Goal: Task Accomplishment & Management: Use online tool/utility

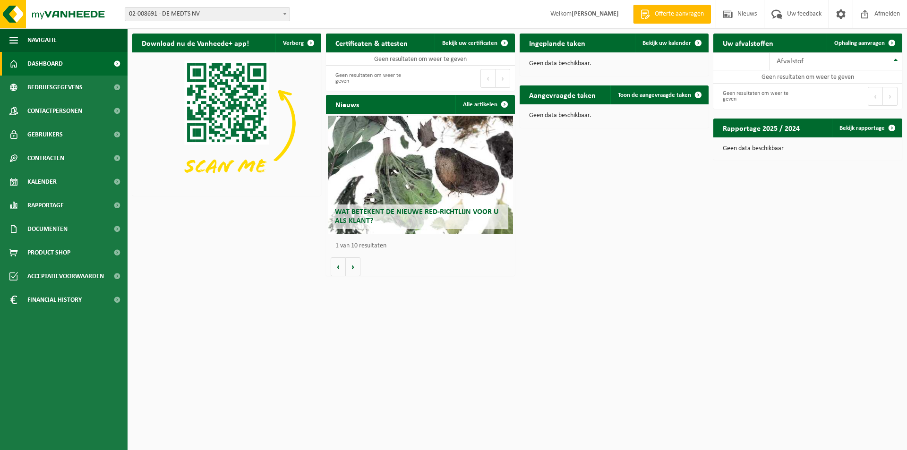
click at [285, 12] on span at bounding box center [284, 14] width 9 height 12
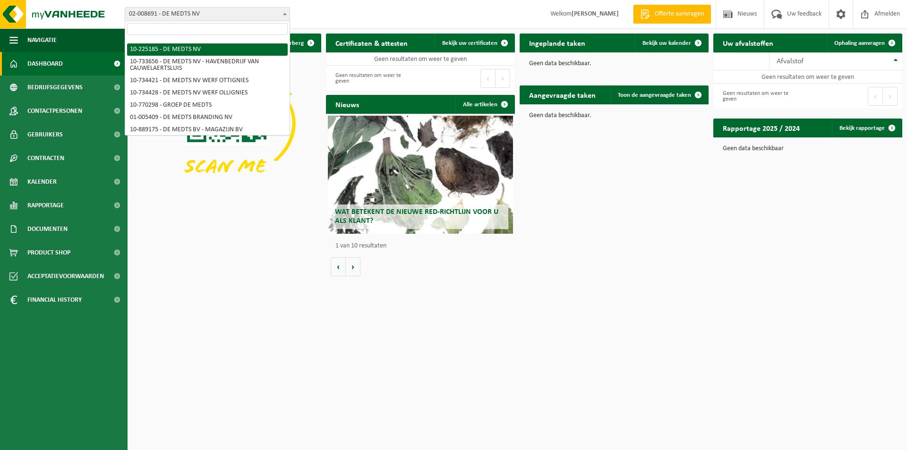
scroll to position [47, 0]
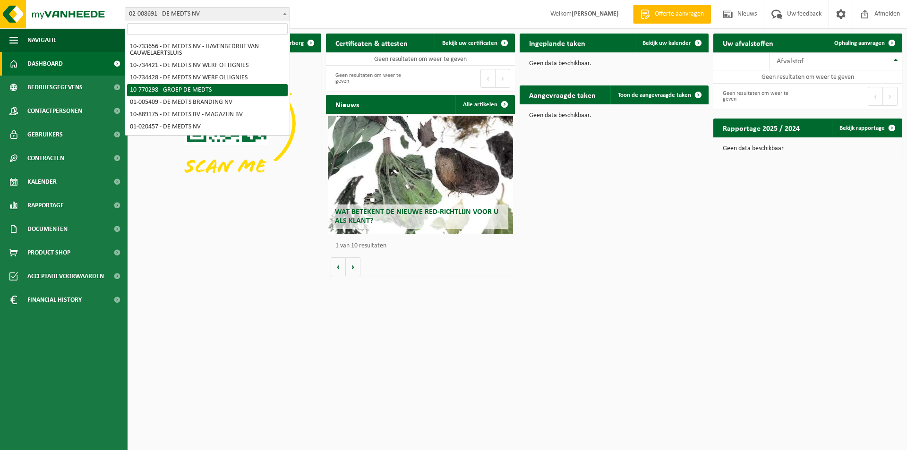
select select "16017"
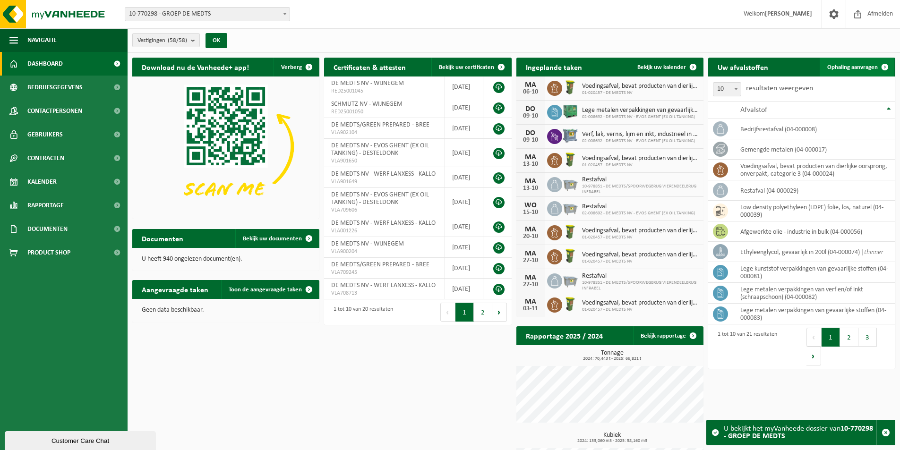
click at [843, 65] on span "Ophaling aanvragen" at bounding box center [852, 67] width 51 height 6
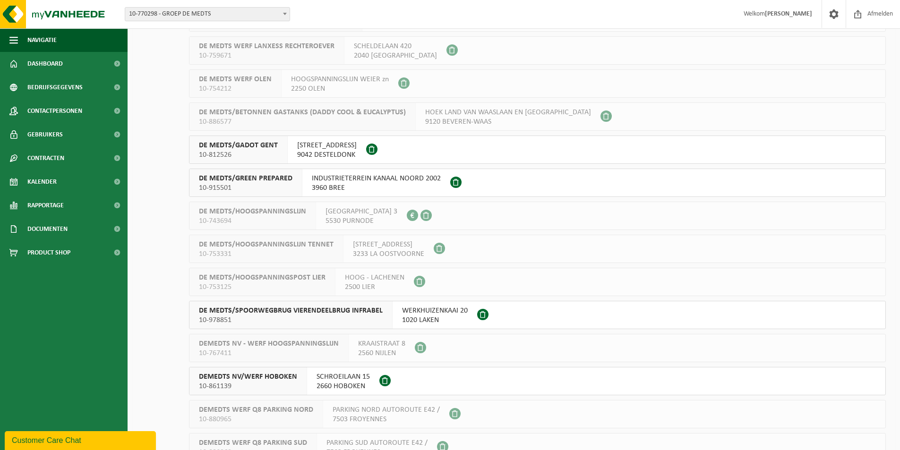
scroll to position [1370, 0]
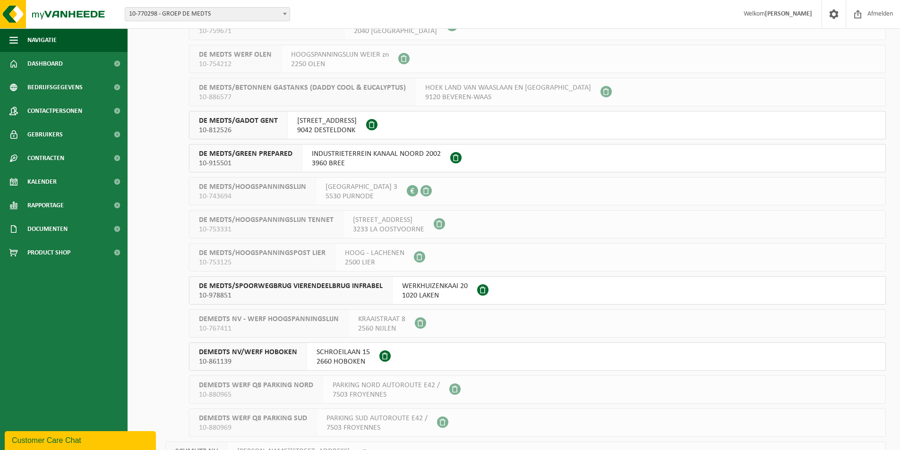
click at [248, 288] on span "DE MEDTS/SPOORWEGBRUG VIERENDEELBRUG INFRABEL" at bounding box center [291, 285] width 184 height 9
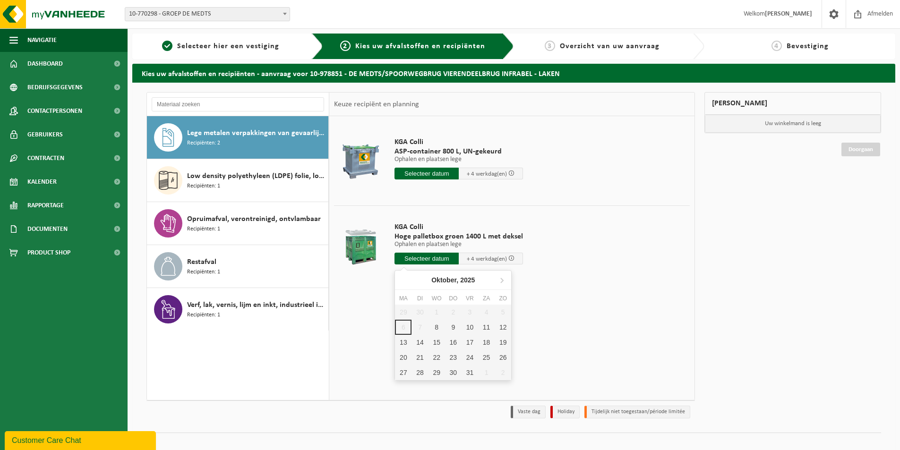
click at [412, 259] on input "text" at bounding box center [426, 259] width 64 height 12
click at [438, 327] on div "8" at bounding box center [436, 327] width 17 height 15
type input "Van 2025-10-08"
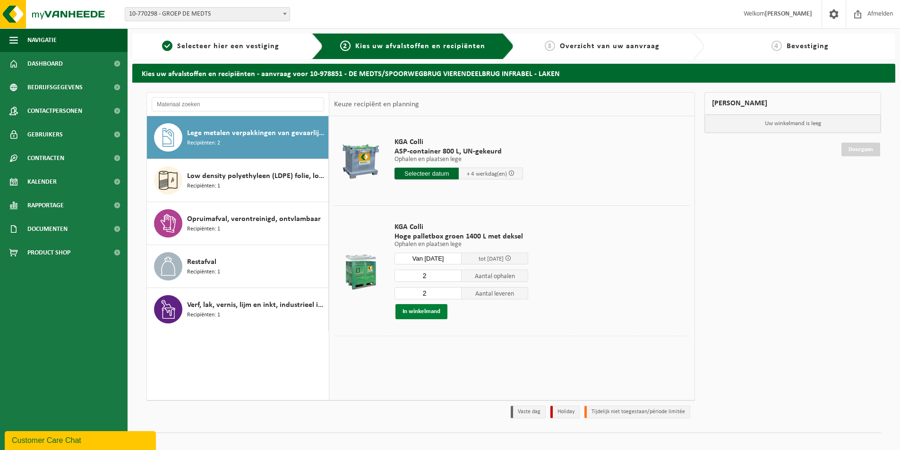
click at [415, 310] on button "In winkelmand" at bounding box center [421, 311] width 52 height 15
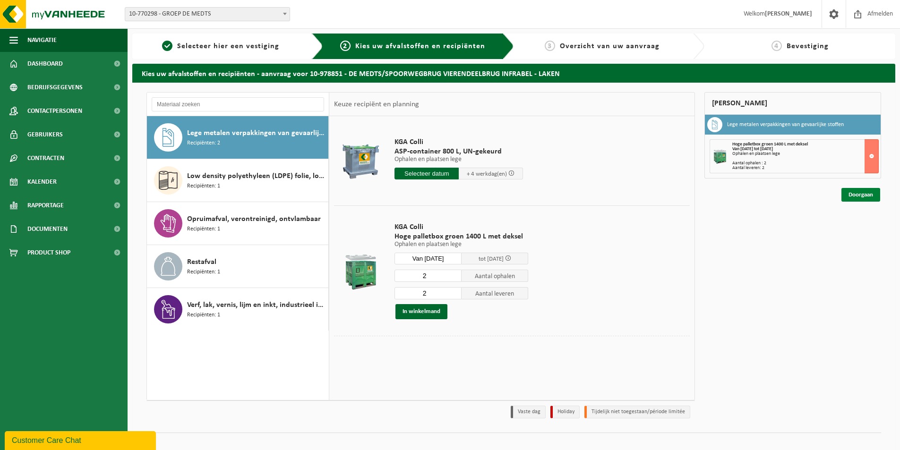
click at [858, 192] on link "Doorgaan" at bounding box center [860, 195] width 39 height 14
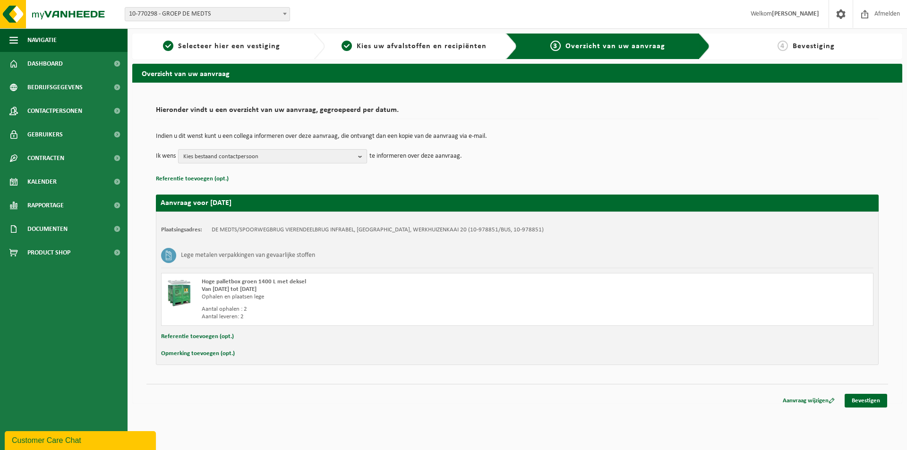
click at [360, 155] on b "button" at bounding box center [362, 156] width 9 height 13
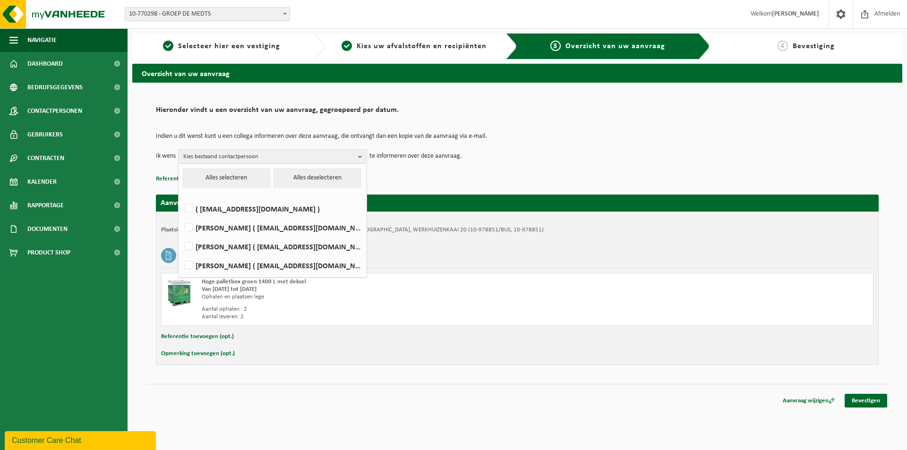
click at [385, 177] on p "Referentie toevoegen (opt.)" at bounding box center [517, 179] width 723 height 12
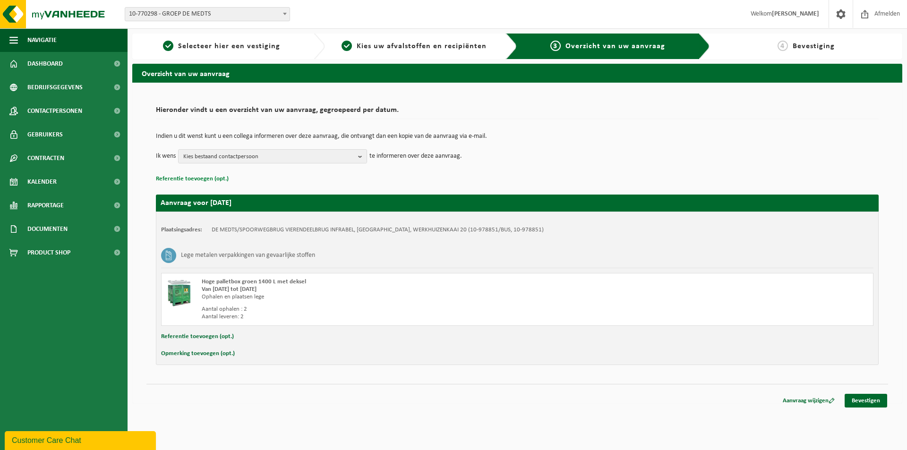
click at [199, 179] on button "Referentie toevoegen (opt.)" at bounding box center [192, 179] width 73 height 12
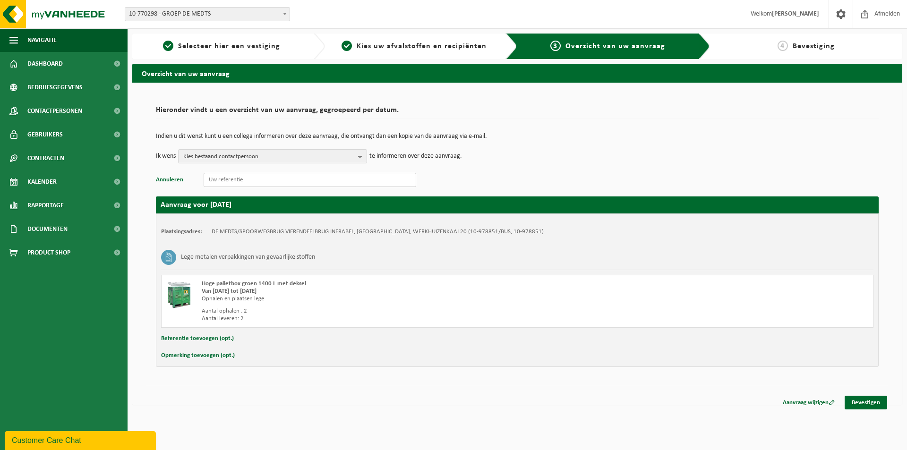
click at [209, 180] on input "text" at bounding box center [310, 180] width 213 height 14
type input "120840-61/1050"
click at [193, 339] on button "Referentie toevoegen (opt.)" at bounding box center [197, 339] width 73 height 12
click at [225, 339] on input "text" at bounding box center [535, 340] width 657 height 14
type input "120840-61/1050"
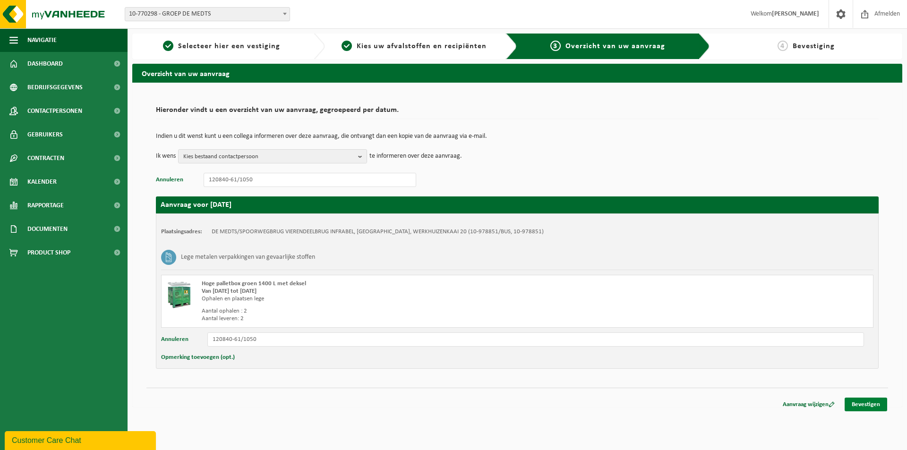
click at [854, 406] on link "Bevestigen" at bounding box center [865, 405] width 43 height 14
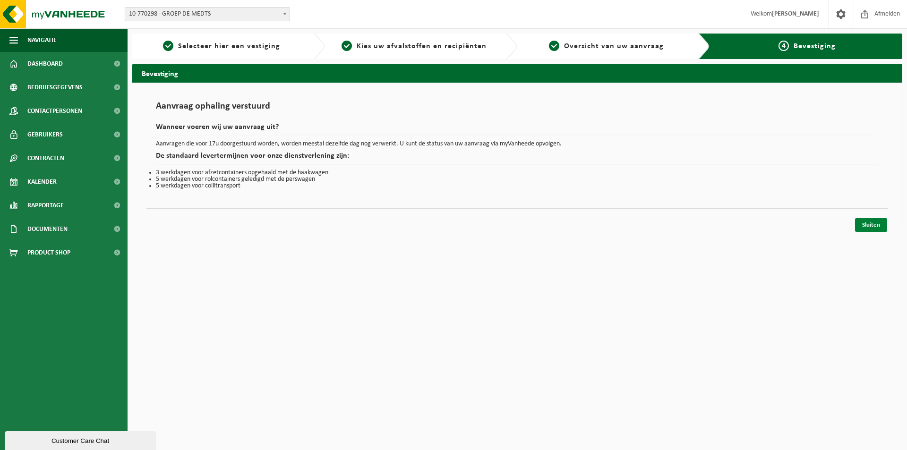
click at [868, 227] on link "Sluiten" at bounding box center [871, 225] width 32 height 14
